Goal: Navigation & Orientation: Find specific page/section

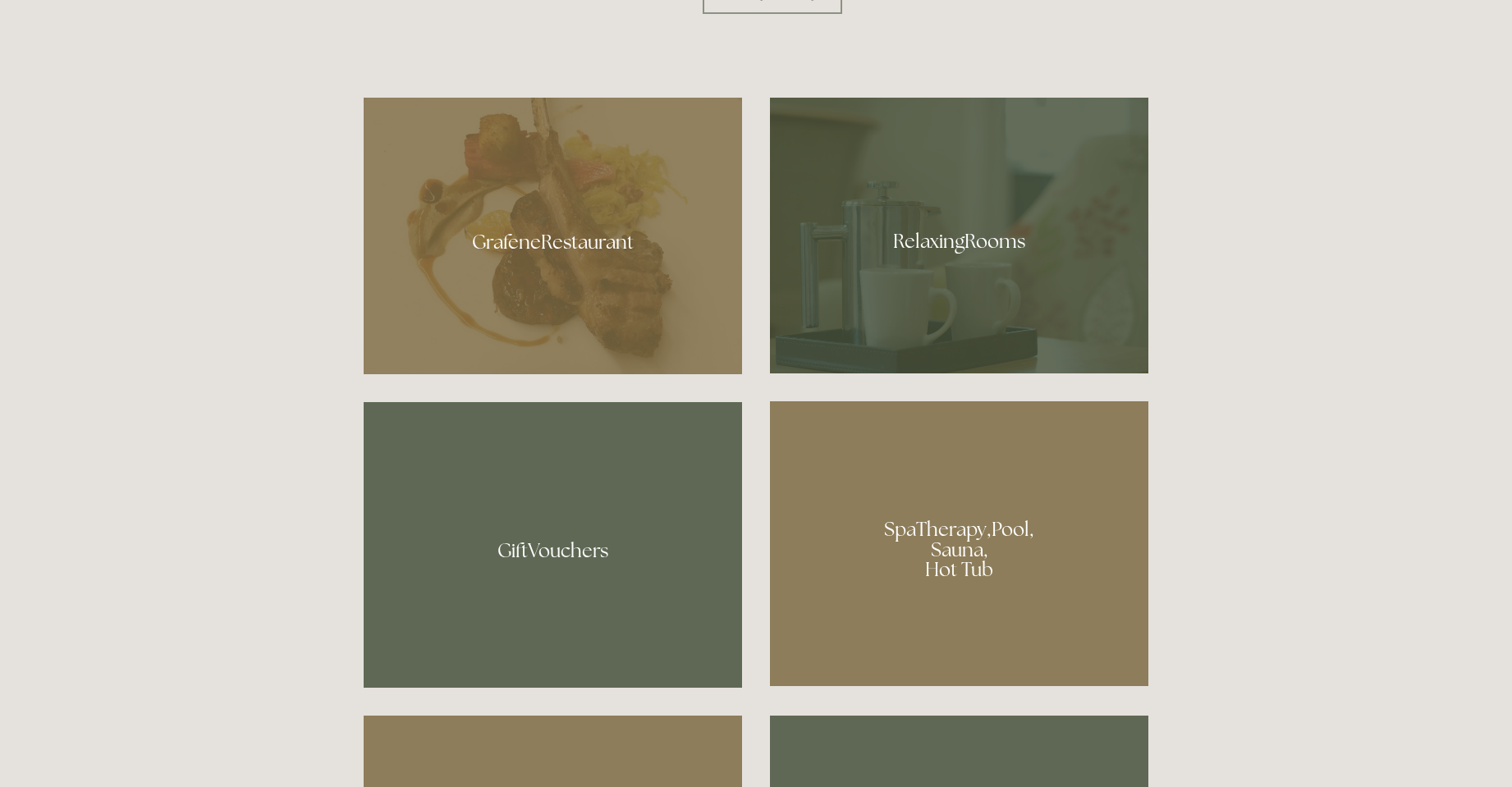
scroll to position [1066, 0]
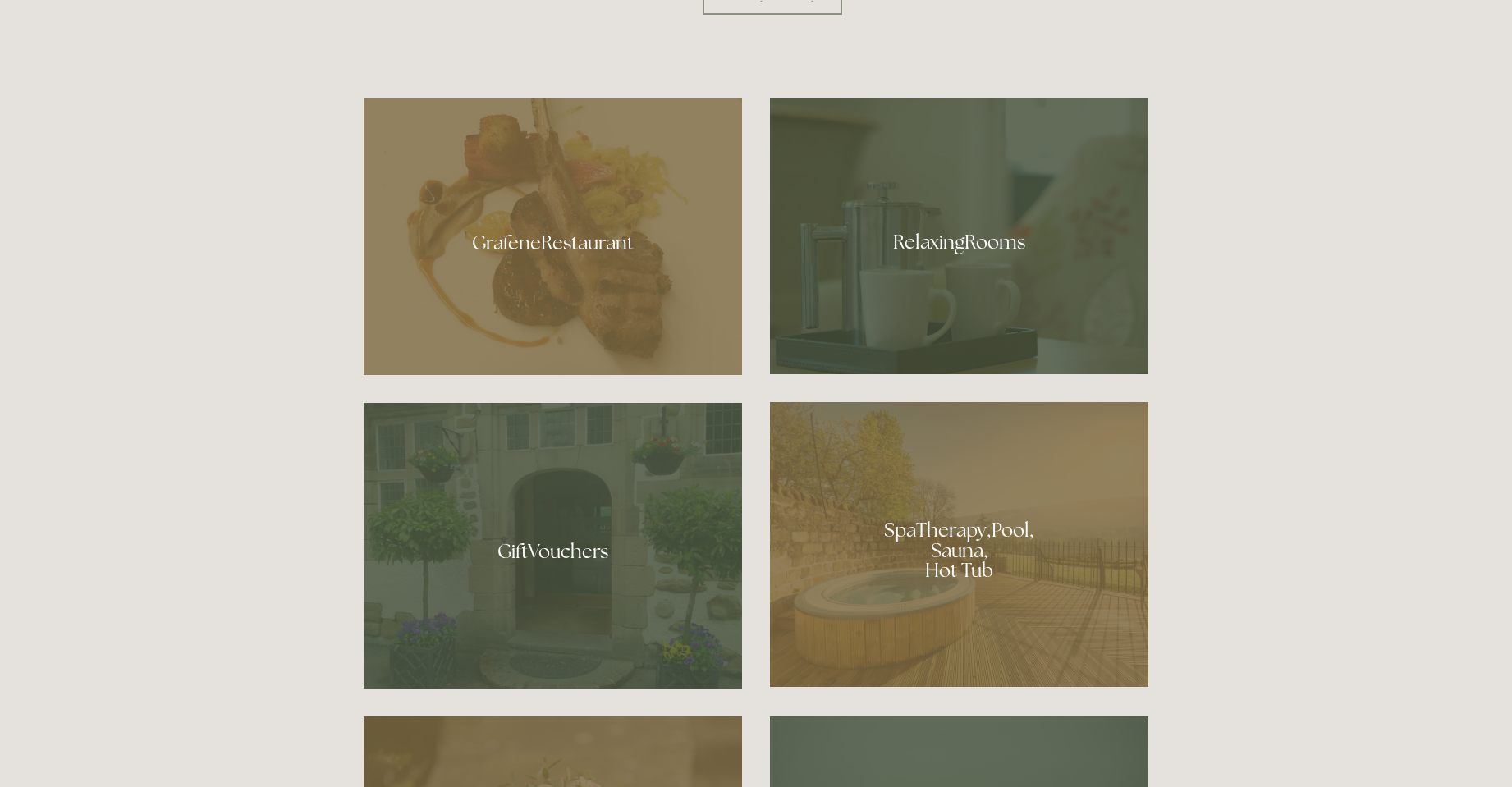
click at [949, 265] on div at bounding box center [959, 236] width 378 height 276
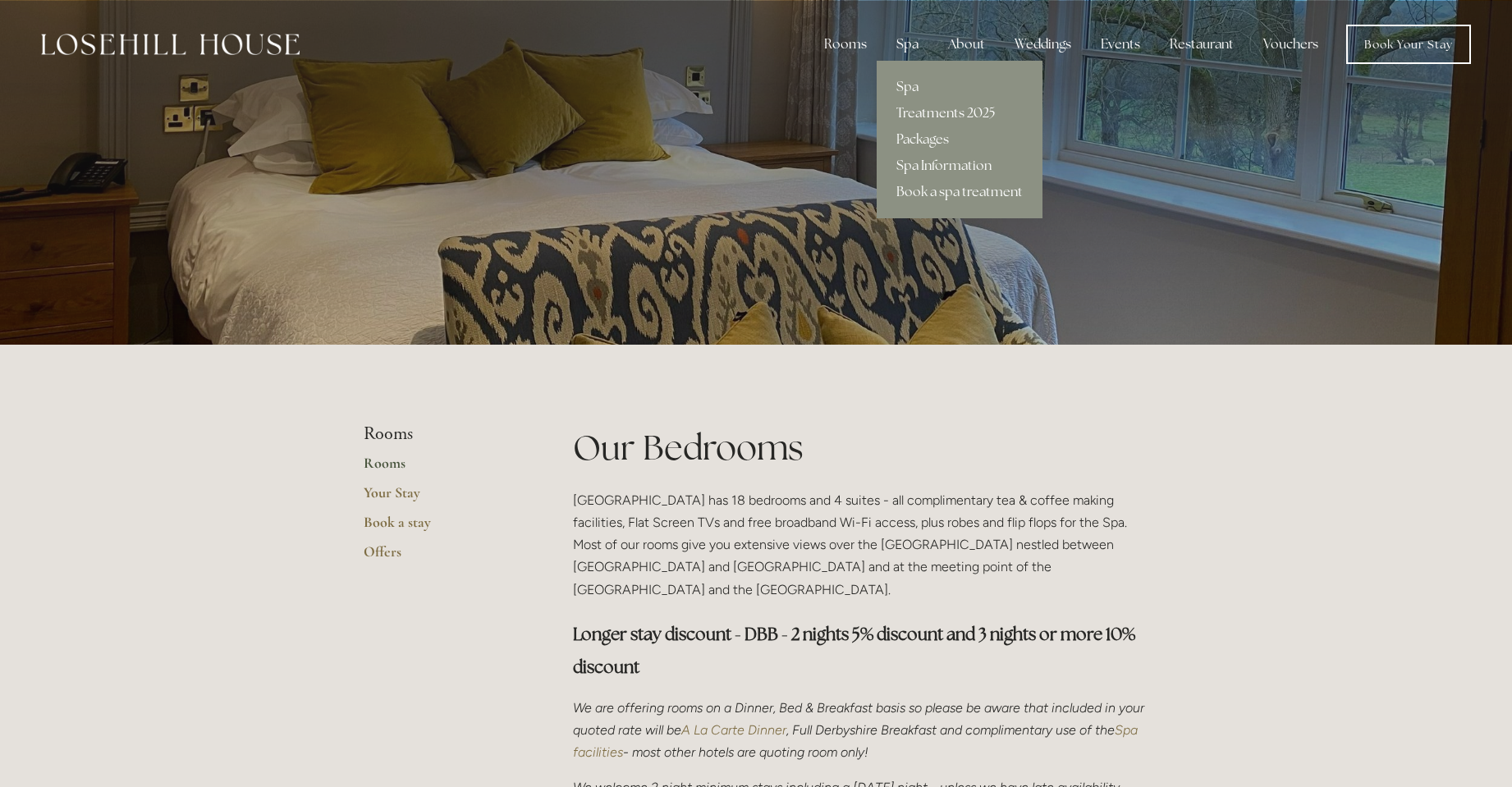
click at [920, 113] on link "Treatments 2025" at bounding box center [959, 113] width 166 height 27
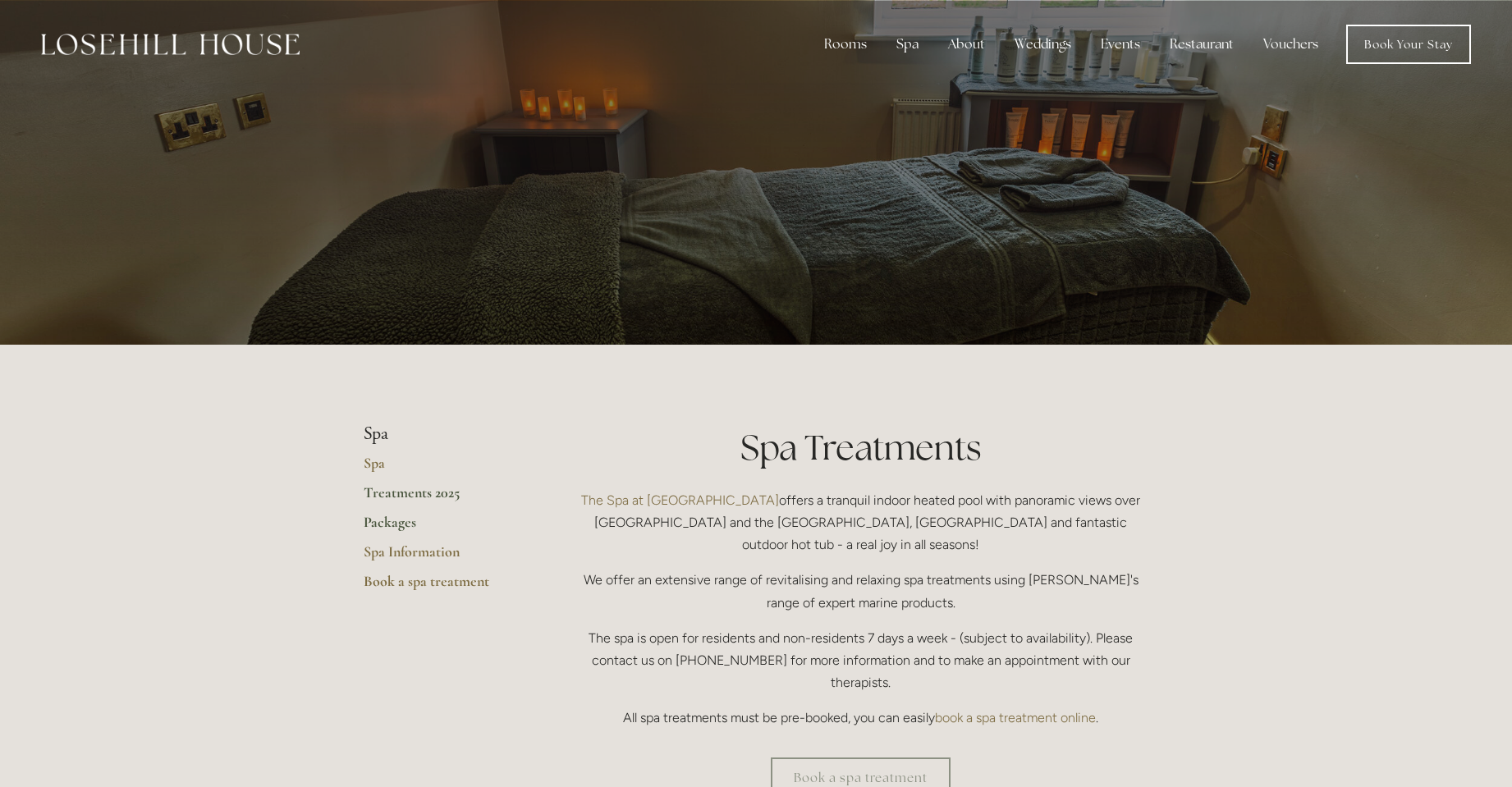
click at [386, 515] on link "Packages" at bounding box center [442, 528] width 156 height 29
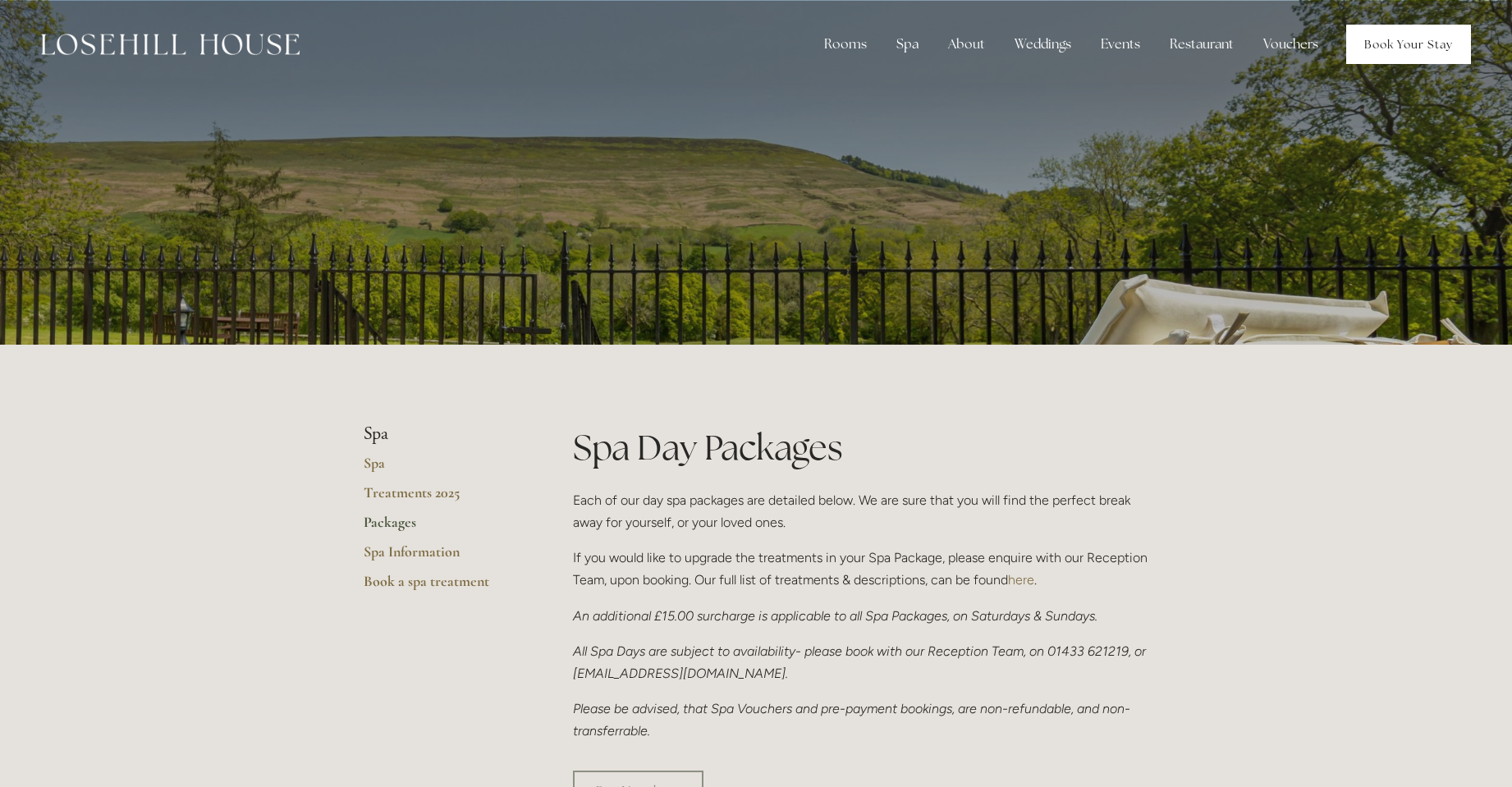
click at [1407, 43] on link "Book Your Stay" at bounding box center [1408, 45] width 125 height 40
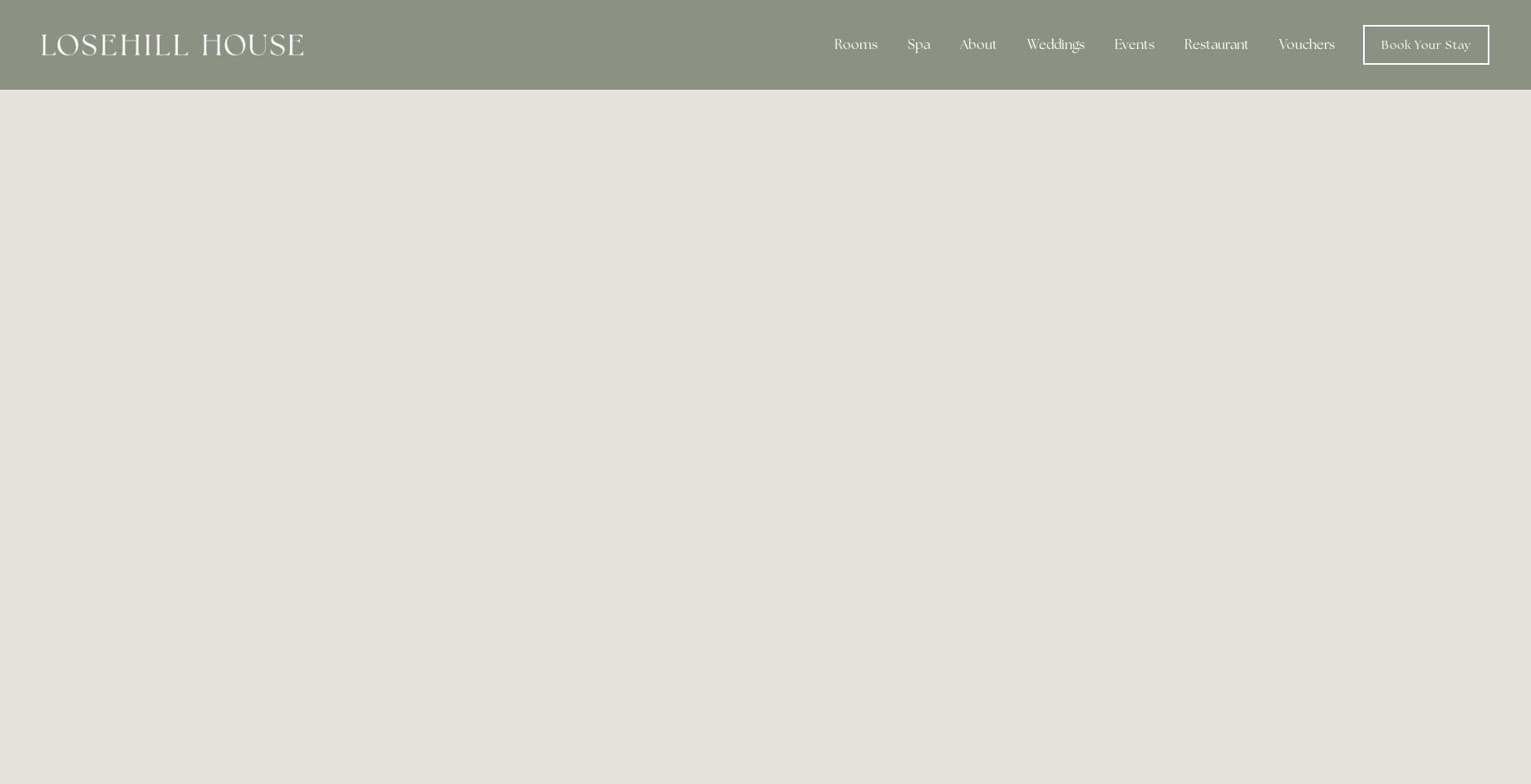
click at [1302, 33] on link "Vouchers" at bounding box center [1306, 44] width 83 height 33
